Goal: Check status

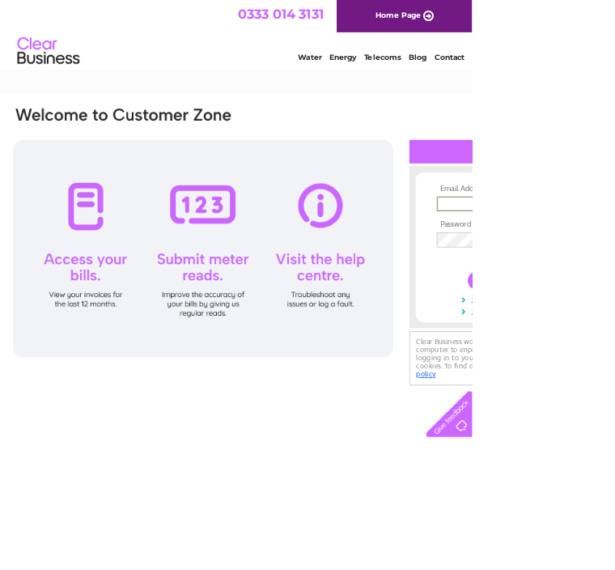
click at [102, 292] on div at bounding box center [264, 323] width 495 height 283
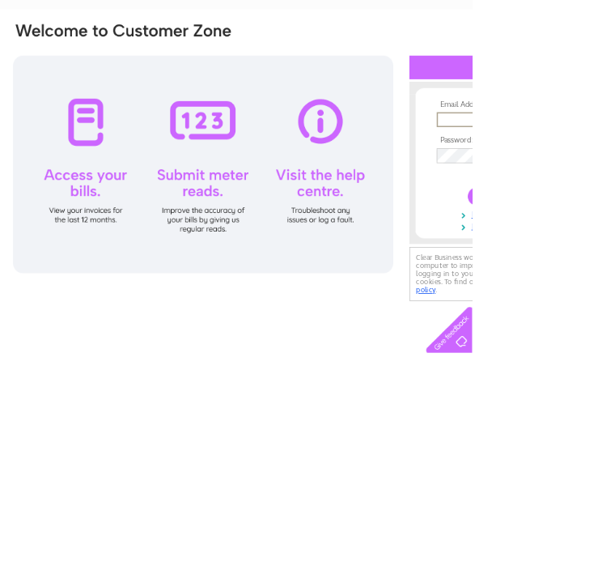
type input "[EMAIL_ADDRESS][DOMAIN_NAME]"
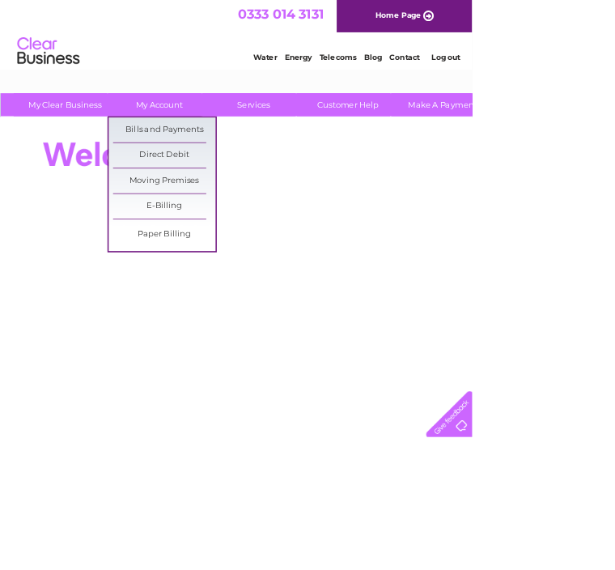
click at [249, 170] on link "Bills and Payments" at bounding box center [214, 169] width 134 height 32
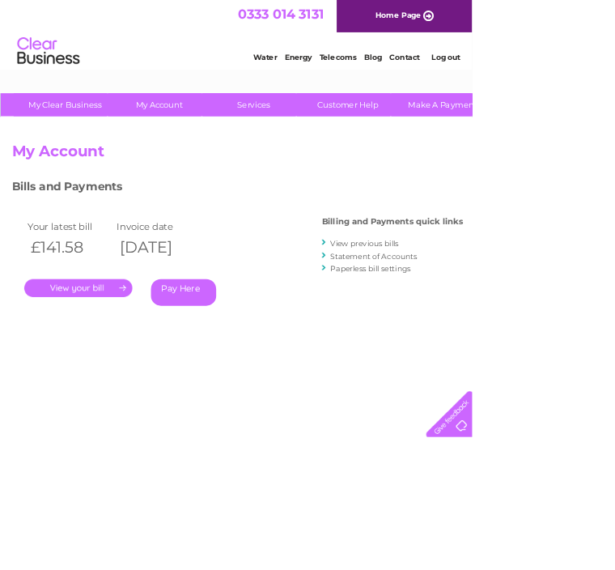
click at [141, 378] on link "." at bounding box center [102, 374] width 141 height 23
